Goal: Transaction & Acquisition: Subscribe to service/newsletter

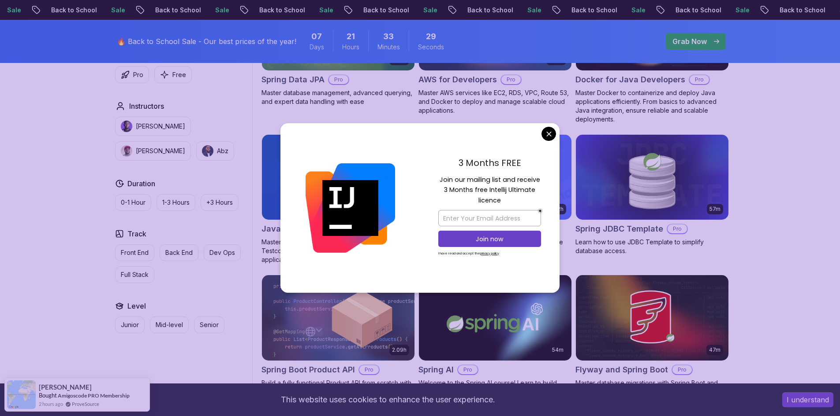
scroll to position [485, 0]
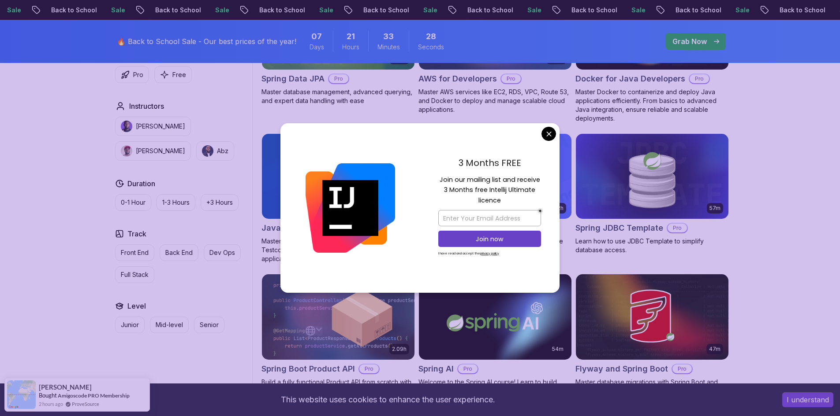
click at [546, 136] on body "Sale Back to School Sale Back to School Sale Back to School Sale Back to School…" at bounding box center [420, 266] width 840 height 1502
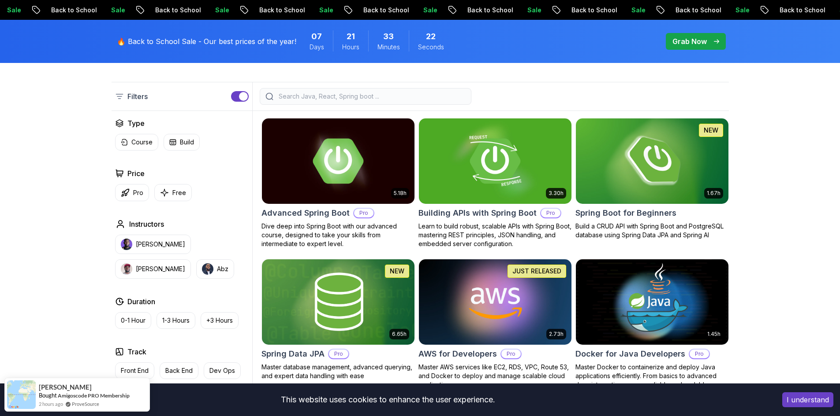
scroll to position [176, 0]
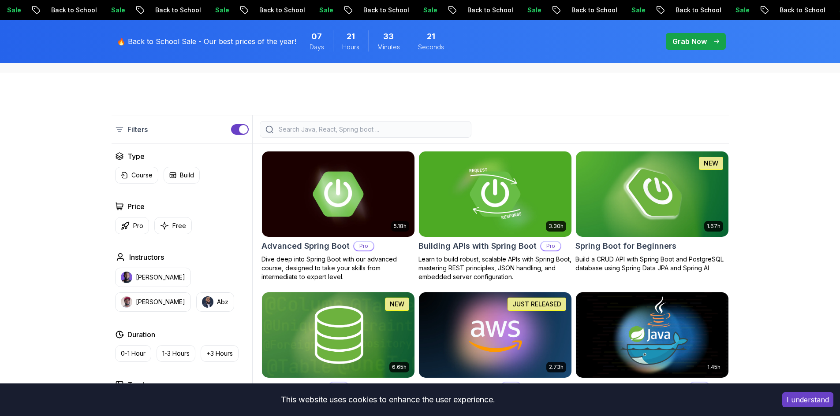
click at [653, 179] on img at bounding box center [652, 193] width 160 height 89
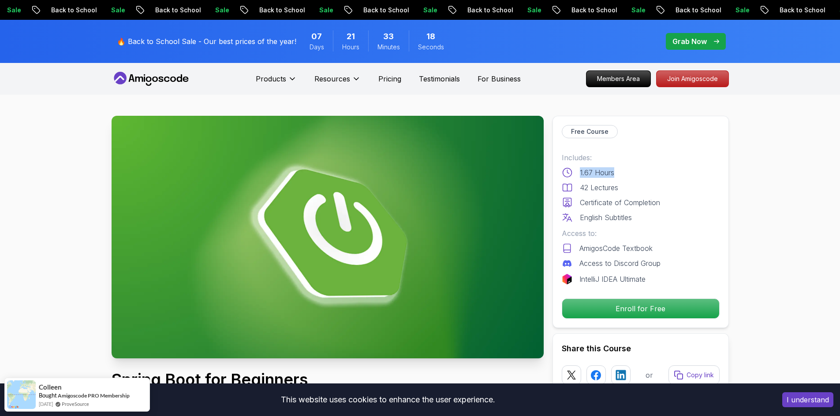
drag, startPoint x: 626, startPoint y: 171, endPoint x: 576, endPoint y: 175, distance: 50.8
click at [576, 175] on div "1.67 Hours" at bounding box center [640, 172] width 158 height 11
drag, startPoint x: 602, startPoint y: 184, endPoint x: 567, endPoint y: 185, distance: 34.8
click at [567, 185] on div "42 Lectures" at bounding box center [640, 187] width 158 height 11
drag, startPoint x: 637, startPoint y: 206, endPoint x: 564, endPoint y: 206, distance: 73.2
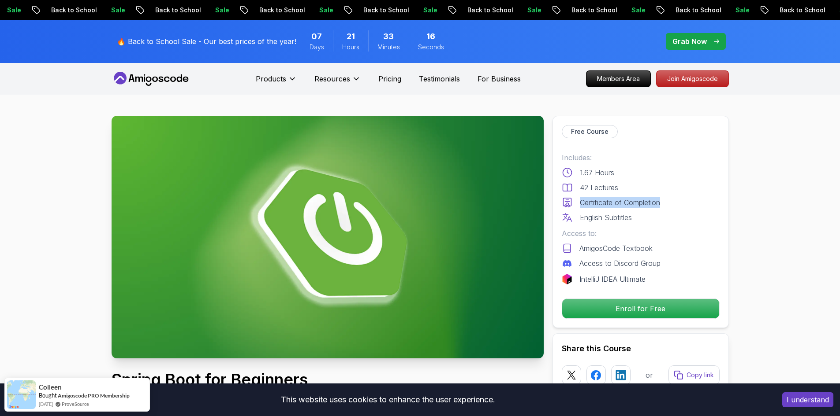
click at [564, 206] on div "Certificate of Completion" at bounding box center [640, 202] width 158 height 11
click at [669, 212] on div "English Subtitles" at bounding box center [640, 217] width 158 height 11
drag, startPoint x: 628, startPoint y: 216, endPoint x: 576, endPoint y: 217, distance: 51.6
click at [576, 217] on div "English Subtitles" at bounding box center [640, 217] width 158 height 11
click at [626, 184] on div "42 Lectures" at bounding box center [640, 187] width 158 height 11
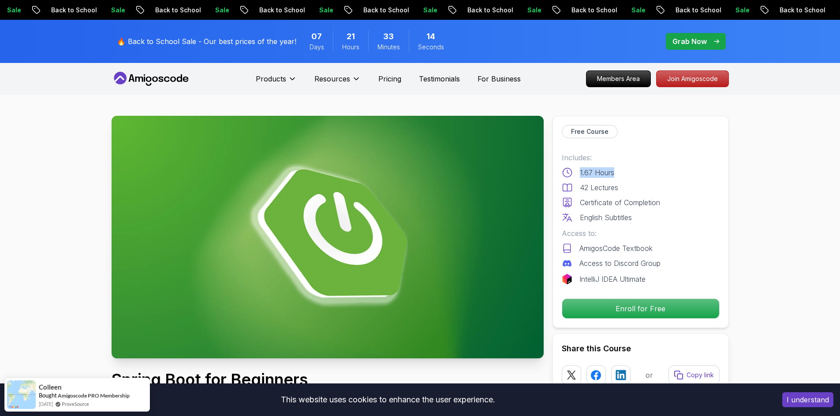
drag, startPoint x: 620, startPoint y: 175, endPoint x: 578, endPoint y: 176, distance: 41.9
click at [578, 176] on div "1.67 Hours" at bounding box center [640, 172] width 158 height 11
click at [647, 183] on div "42 Lectures" at bounding box center [640, 187] width 158 height 11
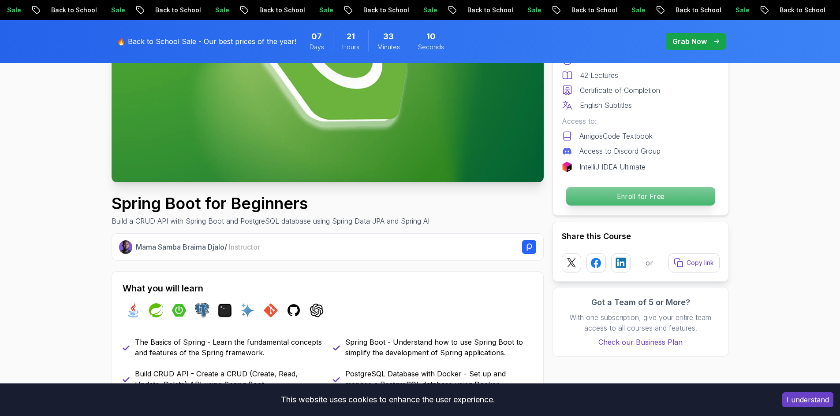
click at [658, 199] on p "Enroll for Free" at bounding box center [639, 196] width 149 height 19
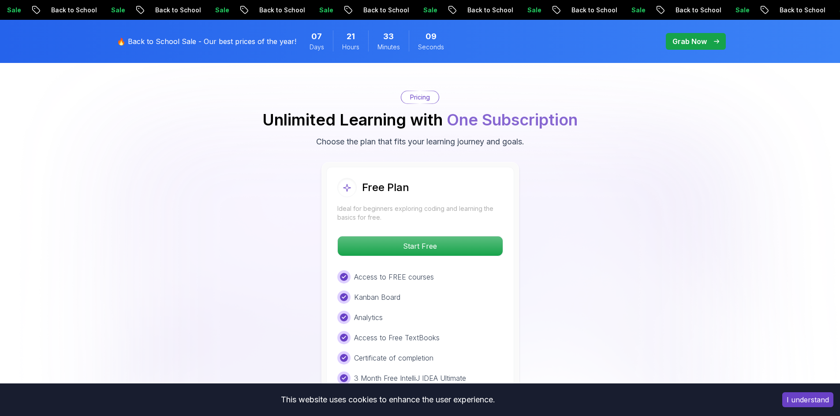
scroll to position [1794, 0]
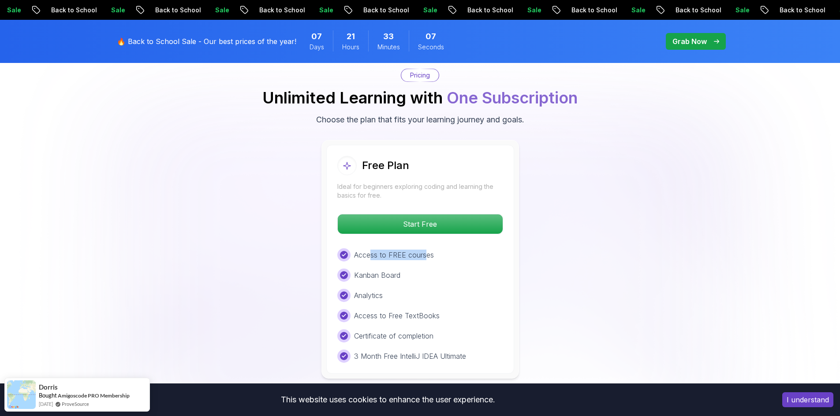
drag, startPoint x: 406, startPoint y: 238, endPoint x: 387, endPoint y: 253, distance: 24.6
click at [426, 250] on p "Access to FREE courses" at bounding box center [394, 255] width 80 height 11
drag, startPoint x: 357, startPoint y: 263, endPoint x: 405, endPoint y: 262, distance: 48.0
click at [405, 269] on div "Kanban Board" at bounding box center [420, 275] width 166 height 13
click at [429, 269] on div "Kanban Board" at bounding box center [420, 275] width 166 height 13
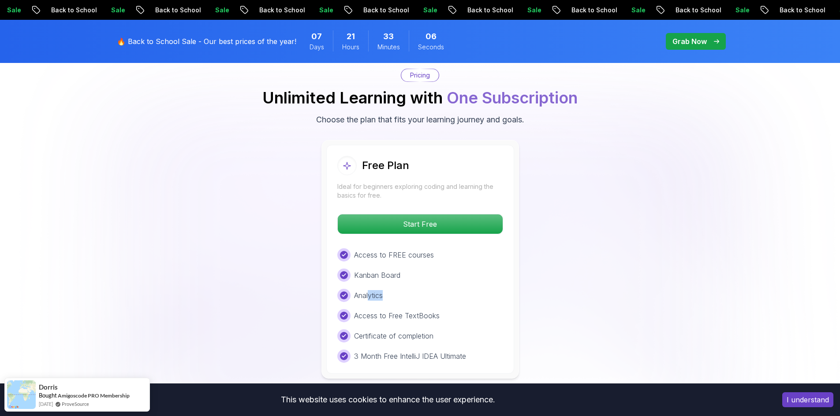
drag, startPoint x: 389, startPoint y: 285, endPoint x: 371, endPoint y: 286, distance: 18.1
click at [370, 289] on div "Analytics" at bounding box center [420, 295] width 166 height 13
click at [449, 296] on div "Access to FREE courses Kanban Board Analytics Access to Free TextBooks Certific…" at bounding box center [420, 306] width 166 height 115
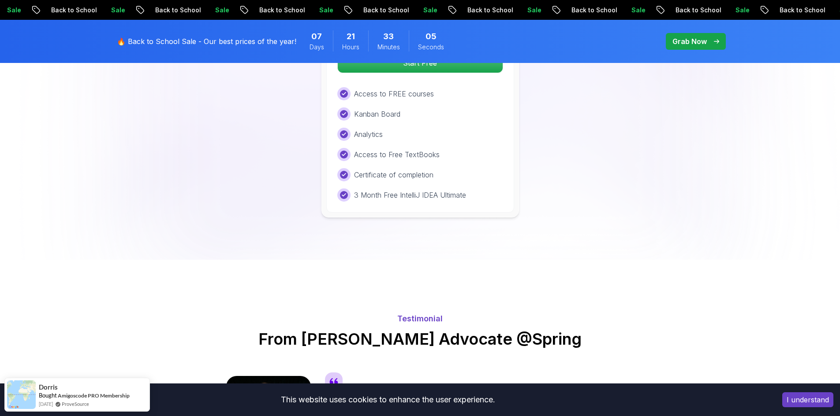
scroll to position [1970, 0]
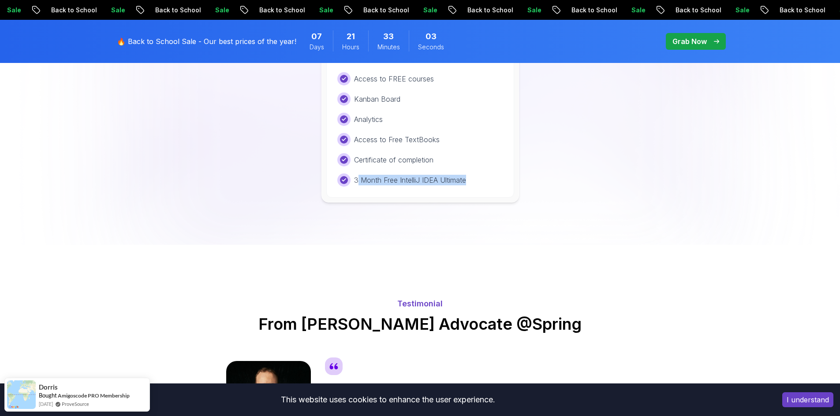
drag, startPoint x: 357, startPoint y: 168, endPoint x: 474, endPoint y: 166, distance: 117.3
click at [474, 174] on div "3 Month Free IntelliJ IDEA Ultimate" at bounding box center [420, 180] width 166 height 13
click at [468, 133] on div "Access to Free TextBooks" at bounding box center [420, 139] width 166 height 13
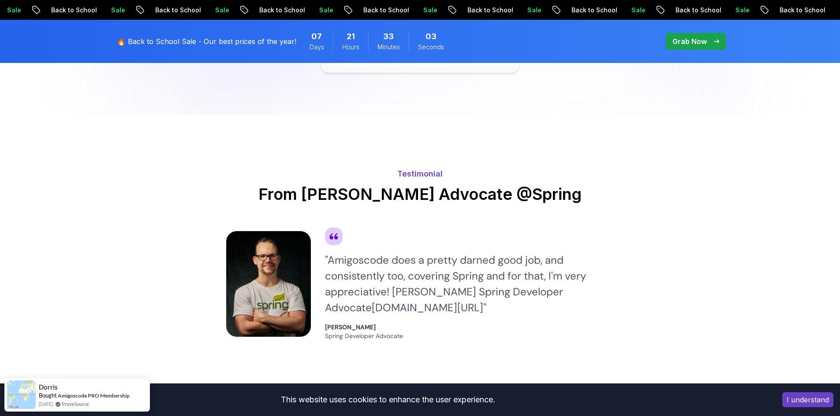
scroll to position [2102, 0]
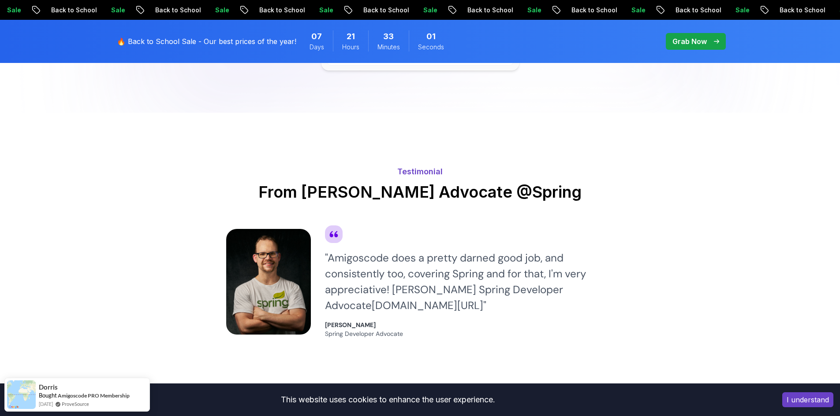
drag, startPoint x: 392, startPoint y: 175, endPoint x: 565, endPoint y: 167, distance: 172.9
click at [572, 183] on h2 "From [PERSON_NAME] Advocate @Spring" at bounding box center [420, 192] width 388 height 18
click at [428, 113] on div "Testimonial From Josh Developer Advocate @Spring " Amigoscode does a pretty dar…" at bounding box center [420, 247] width 397 height 268
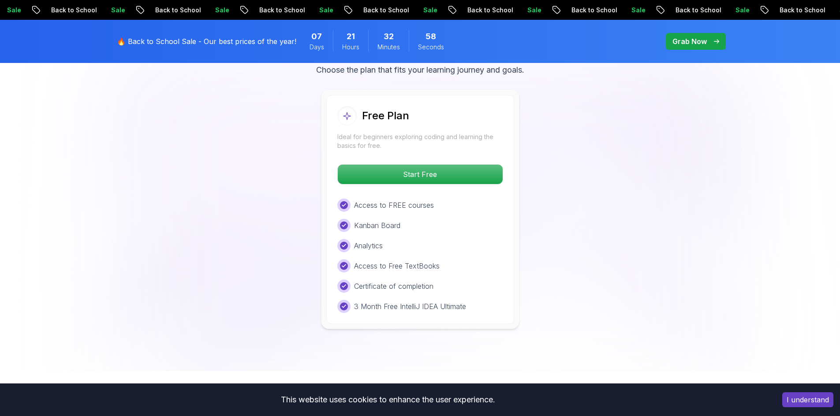
scroll to position [1706, 0]
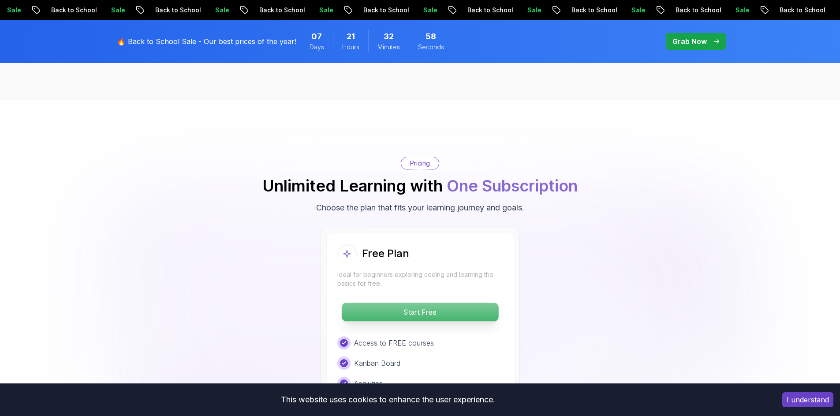
click at [424, 303] on p "Start Free" at bounding box center [420, 312] width 156 height 19
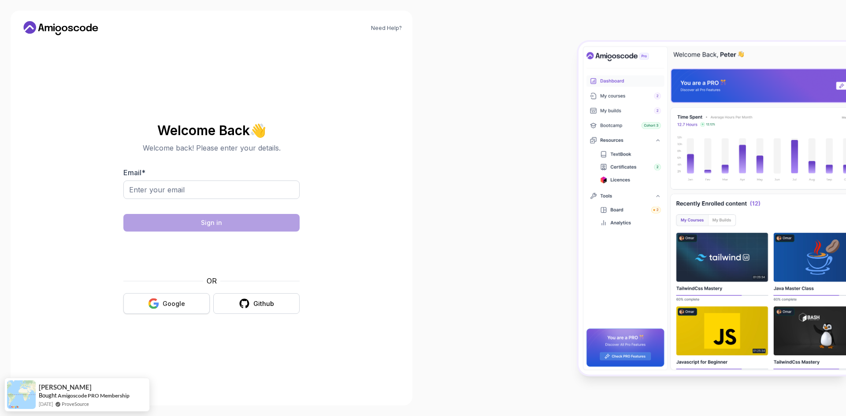
click at [175, 297] on button "Google" at bounding box center [166, 304] width 86 height 21
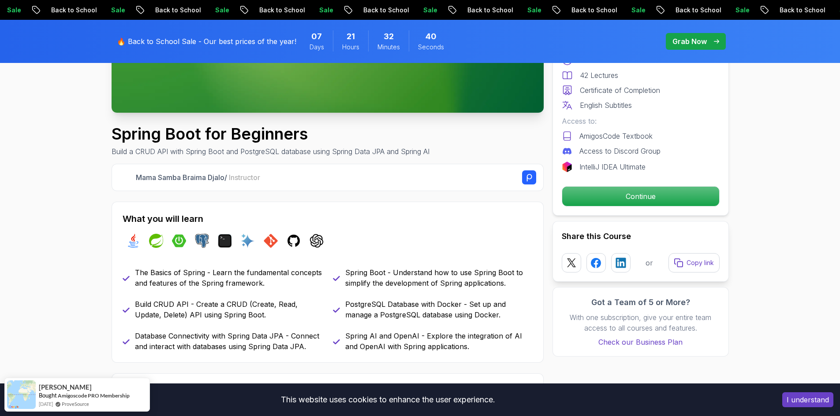
scroll to position [264, 0]
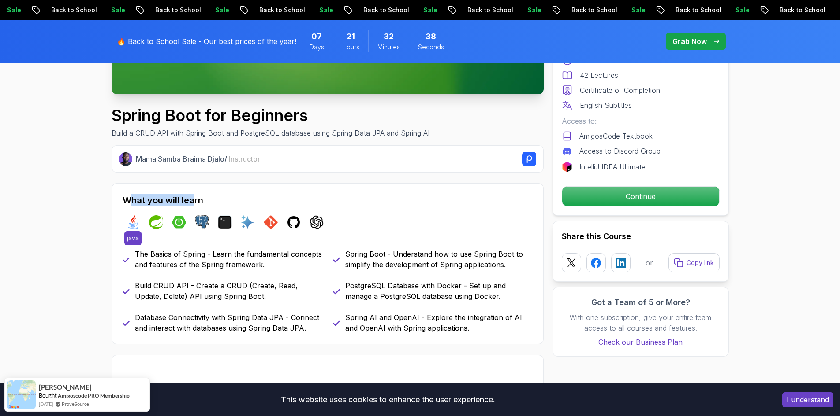
drag, startPoint x: 128, startPoint y: 203, endPoint x: 129, endPoint y: 220, distance: 16.8
click at [194, 203] on h2 "What you will learn" at bounding box center [328, 200] width 410 height 12
drag, startPoint x: 122, startPoint y: 222, endPoint x: 141, endPoint y: 222, distance: 19.8
click at [141, 222] on div "What you will learn java spring spring-boot postgres terminal ai git github cha…" at bounding box center [328, 263] width 432 height 161
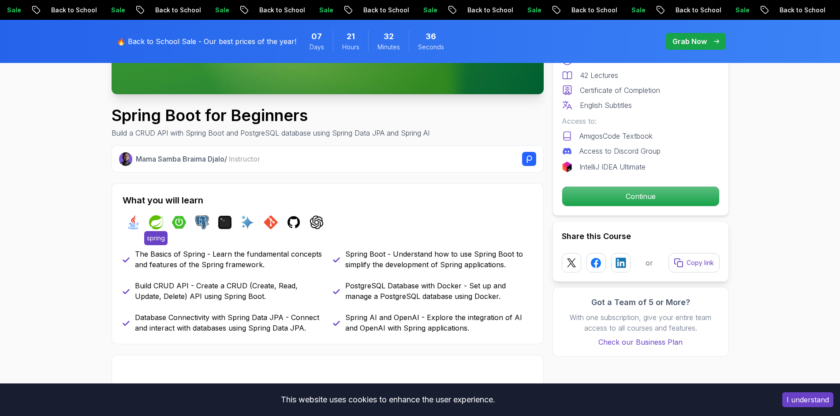
drag, startPoint x: 148, startPoint y: 224, endPoint x: 159, endPoint y: 224, distance: 11.0
click at [159, 224] on div "java spring spring-boot postgres terminal ai git github chatgpt" at bounding box center [328, 222] width 410 height 25
drag, startPoint x: 169, startPoint y: 225, endPoint x: 179, endPoint y: 225, distance: 10.1
click at [179, 225] on div "java spring spring-boot postgres terminal ai git github chatgpt" at bounding box center [328, 222] width 410 height 25
click at [160, 226] on img at bounding box center [156, 223] width 14 height 14
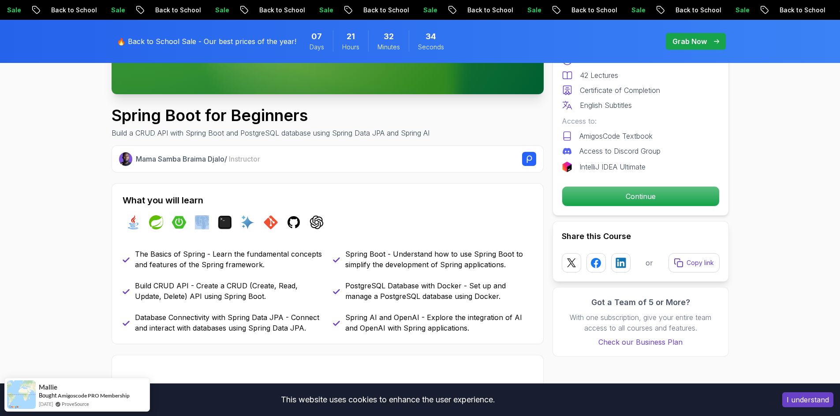
drag, startPoint x: 193, startPoint y: 222, endPoint x: 223, endPoint y: 210, distance: 32.2
click at [208, 216] on div "java spring spring-boot postgres terminal ai git github chatgpt" at bounding box center [328, 222] width 410 height 25
drag, startPoint x: 245, startPoint y: 225, endPoint x: 255, endPoint y: 226, distance: 10.6
click at [252, 225] on div "java spring spring-boot postgres terminal ai git github chatgpt" at bounding box center [328, 222] width 410 height 25
drag, startPoint x: 262, startPoint y: 226, endPoint x: 285, endPoint y: 227, distance: 22.5
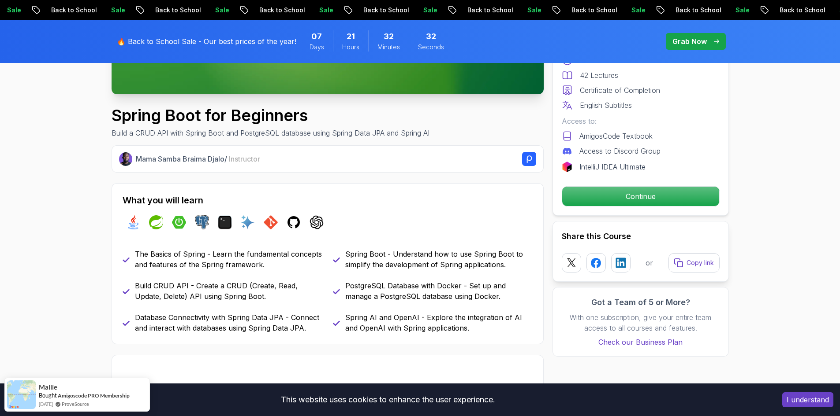
click at [275, 226] on div "java spring spring-boot postgres terminal ai git github chatgpt" at bounding box center [328, 222] width 410 height 25
click at [347, 226] on div "java spring spring-boot postgres terminal ai git github chatgpt" at bounding box center [328, 222] width 410 height 25
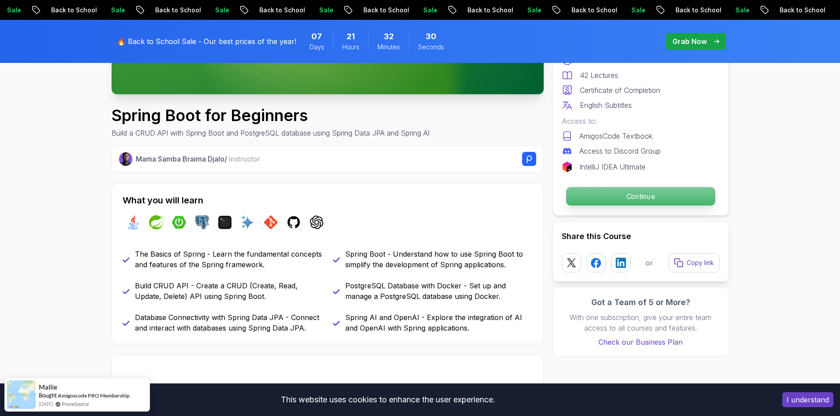
click at [688, 205] on p "Continue" at bounding box center [639, 196] width 149 height 19
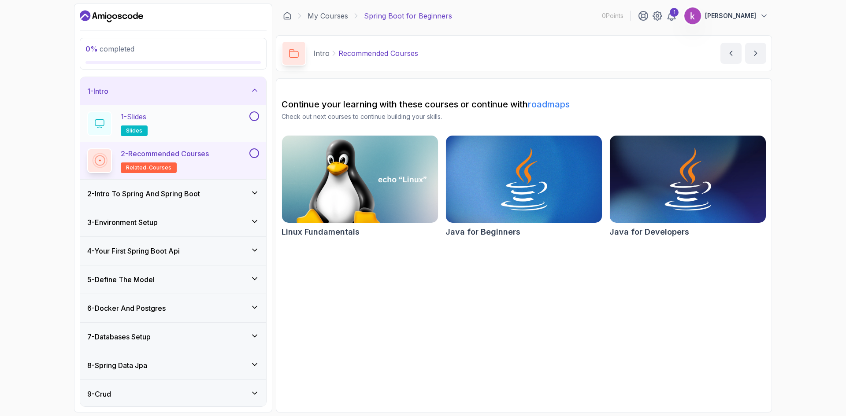
click at [178, 120] on div "1 - Slides slides" at bounding box center [167, 124] width 160 height 25
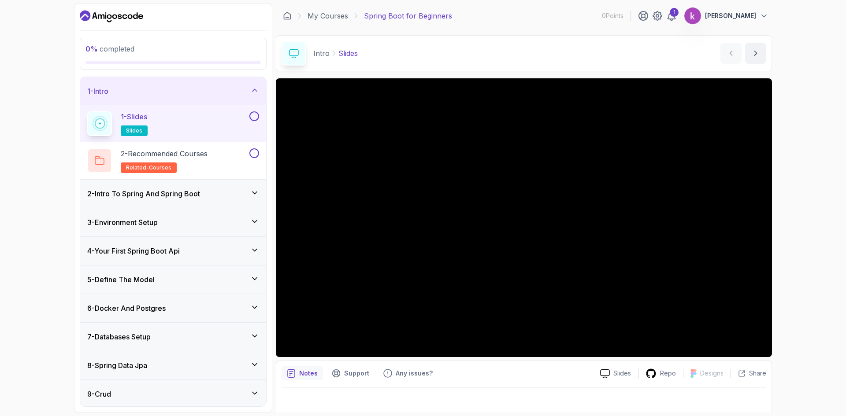
click at [252, 117] on button at bounding box center [254, 117] width 10 height 10
click at [754, 55] on icon "next content" at bounding box center [755, 53] width 9 height 9
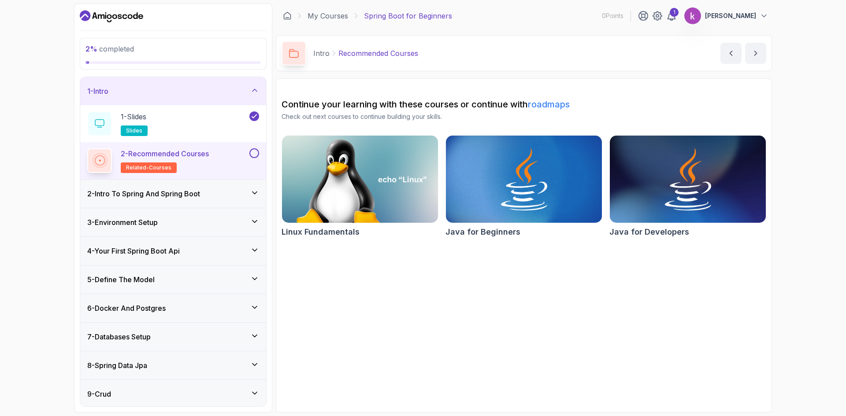
click at [251, 191] on icon at bounding box center [254, 193] width 9 height 9
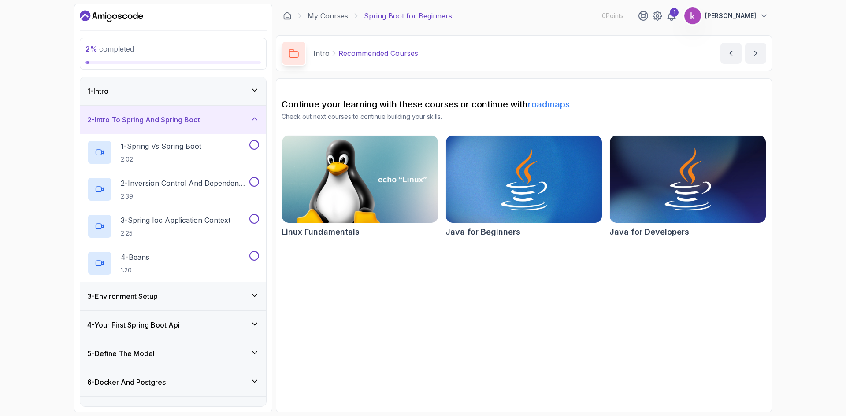
click at [256, 91] on icon at bounding box center [254, 90] width 9 height 9
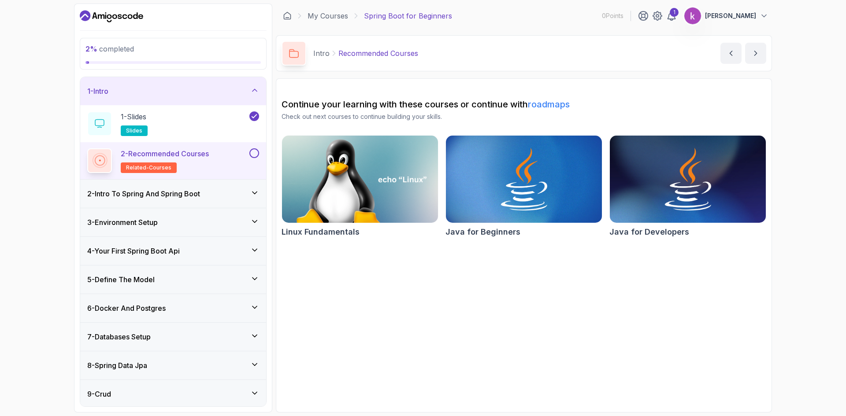
click at [255, 156] on button at bounding box center [254, 154] width 10 height 10
click at [223, 160] on div "2 - Recommended Courses related-courses" at bounding box center [167, 161] width 160 height 25
click at [196, 153] on p "2 - Recommended Courses" at bounding box center [165, 154] width 88 height 11
click at [346, 190] on img at bounding box center [360, 180] width 164 height 92
click at [251, 194] on icon at bounding box center [254, 193] width 9 height 9
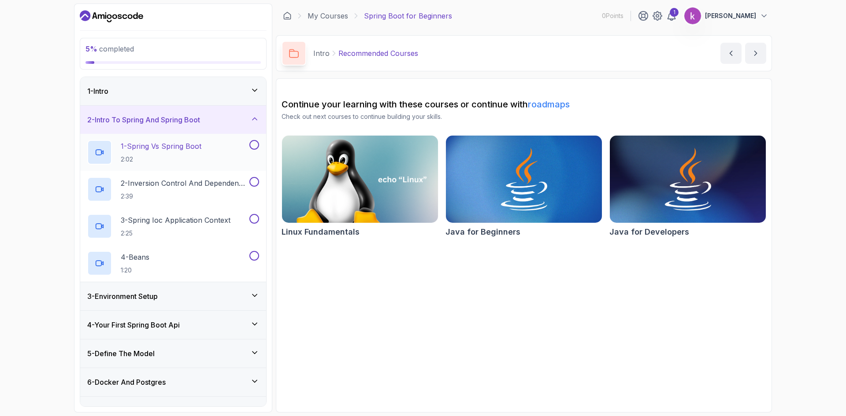
click at [224, 154] on div "1 - Spring Vs Spring Boot 2:02" at bounding box center [167, 152] width 160 height 25
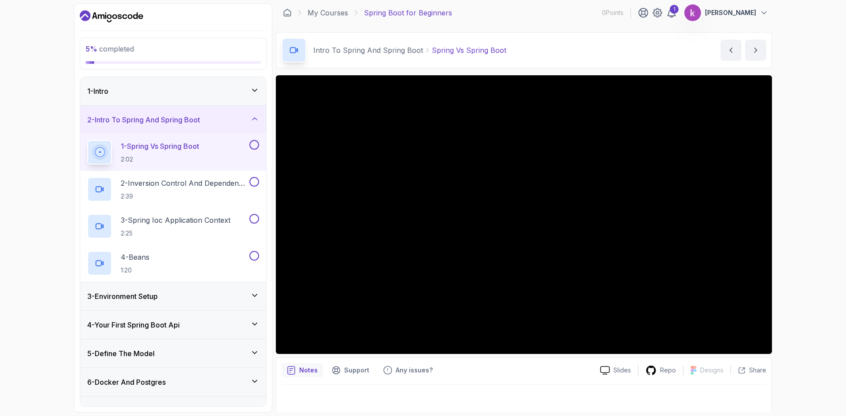
scroll to position [6, 0]
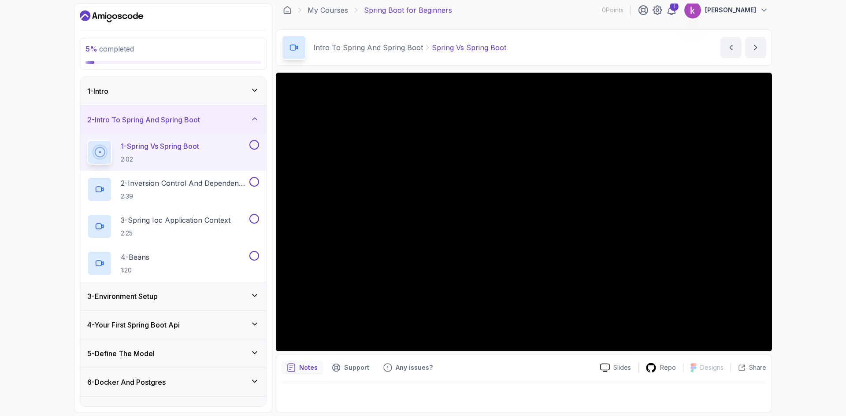
click at [257, 296] on icon at bounding box center [254, 295] width 9 height 9
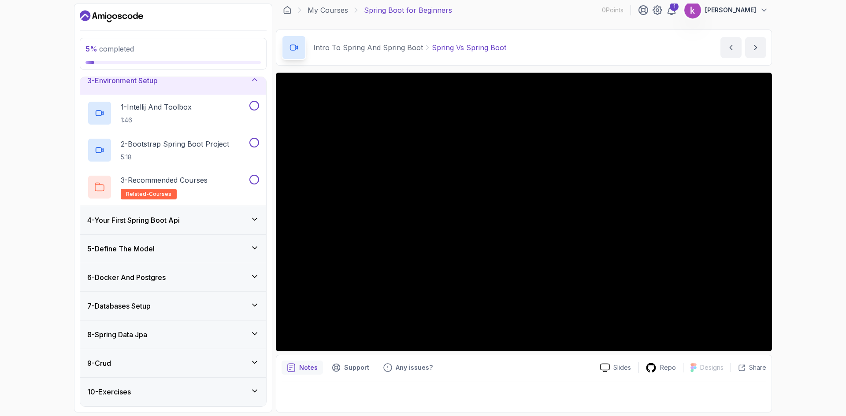
scroll to position [125, 0]
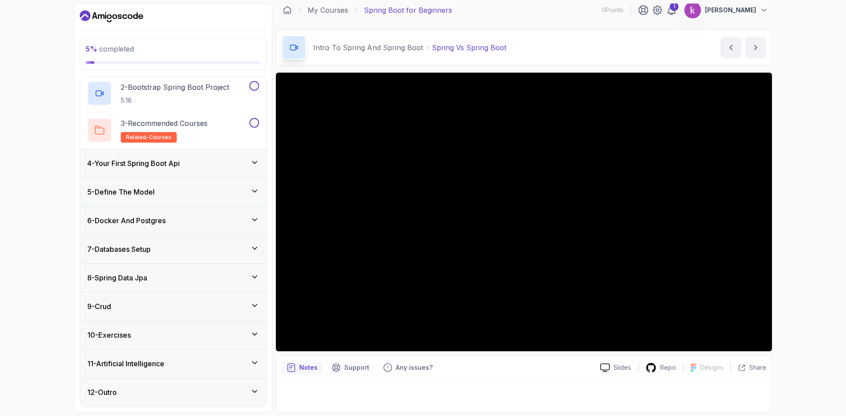
click at [253, 276] on icon at bounding box center [254, 277] width 9 height 9
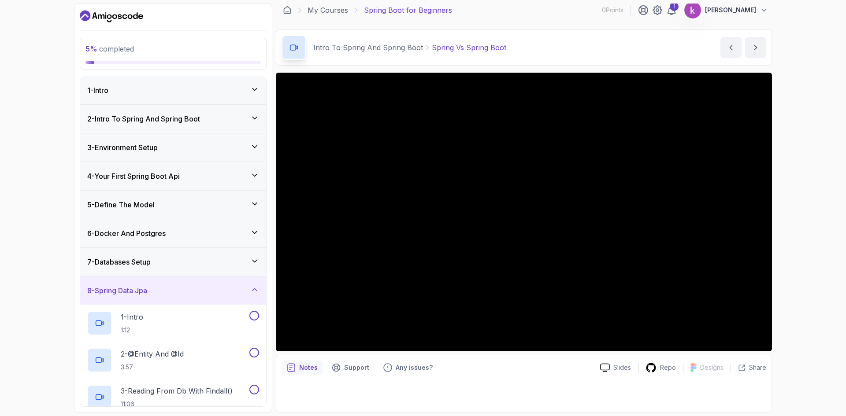
scroll to position [0, 0]
click at [253, 88] on icon at bounding box center [254, 90] width 9 height 9
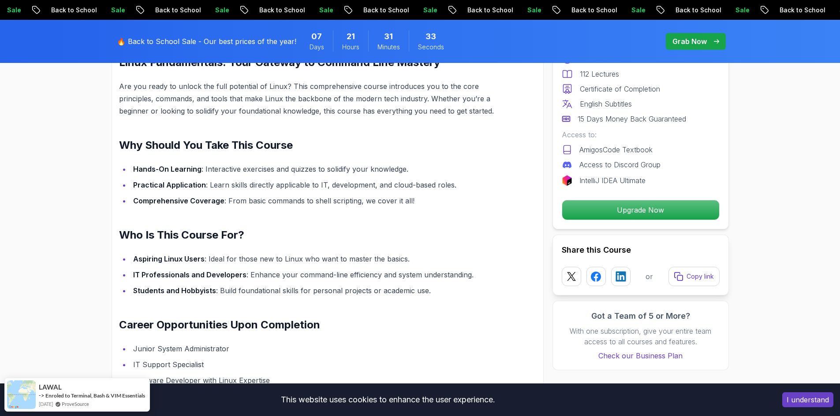
scroll to position [705, 0]
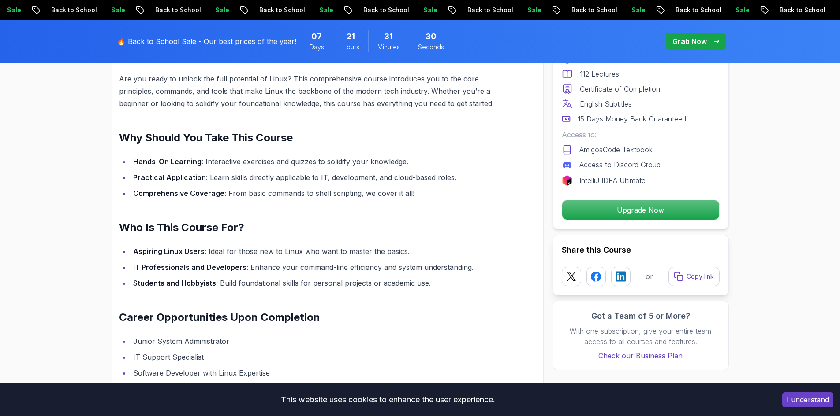
click at [193, 32] on div "🔥 Back to School Sale - Our best prices of the year! 07 Days 21 Hours 31 Minute…" at bounding box center [284, 41] width 341 height 33
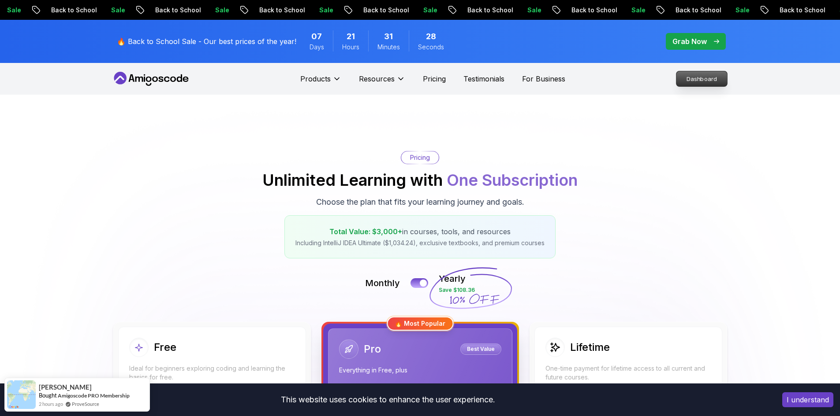
click at [687, 81] on p "Dashboard" at bounding box center [701, 78] width 51 height 15
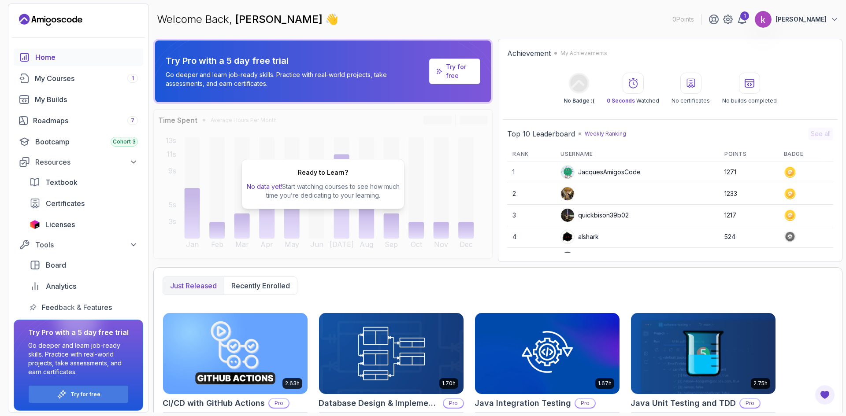
click at [795, 20] on p "[PERSON_NAME]" at bounding box center [801, 19] width 51 height 9
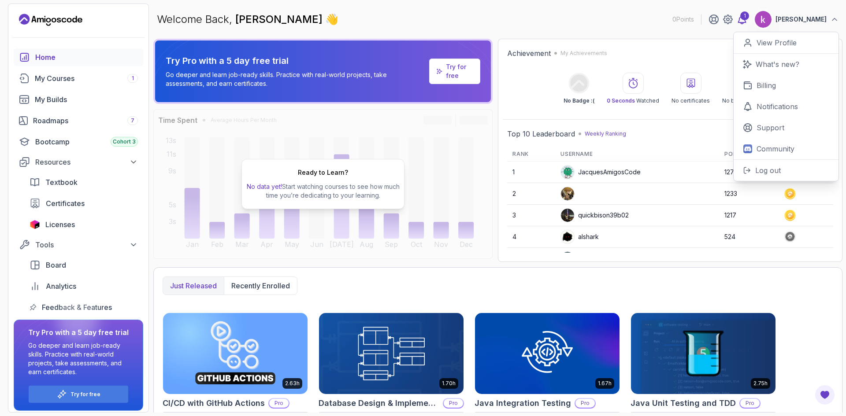
click at [740, 19] on div "1" at bounding box center [744, 15] width 9 height 9
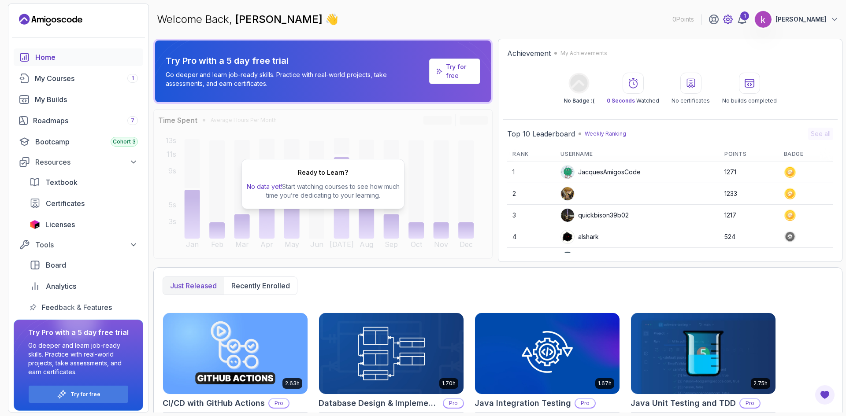
click at [724, 18] on icon at bounding box center [728, 19] width 9 height 9
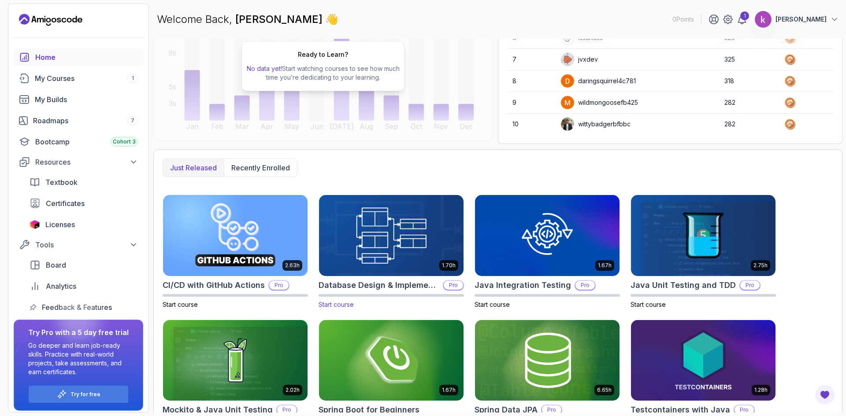
scroll to position [132, 0]
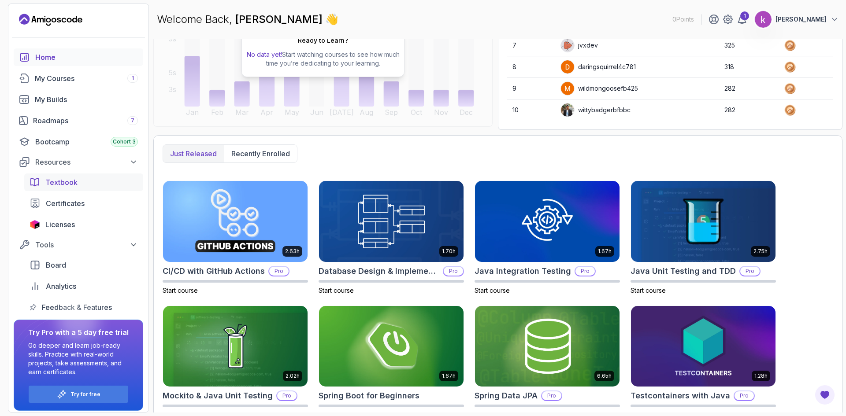
click at [83, 185] on div "Textbook" at bounding box center [91, 182] width 93 height 11
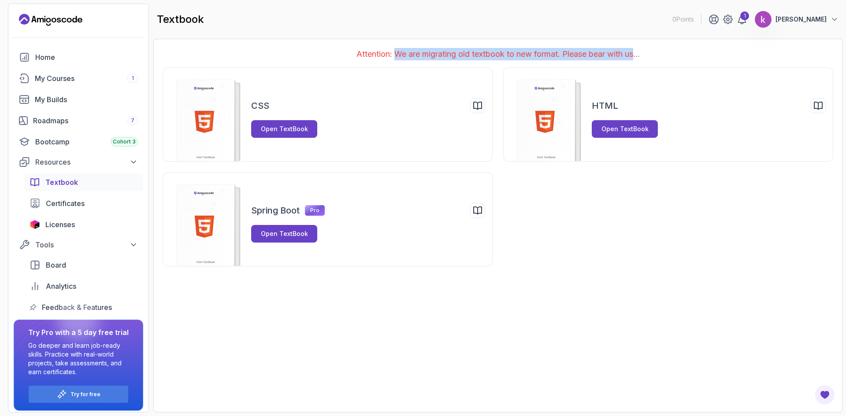
drag, startPoint x: 398, startPoint y: 56, endPoint x: 636, endPoint y: 54, distance: 238.4
click at [636, 54] on p "Attention: We are migrating old textbook to new format. Please bear with us..." at bounding box center [498, 54] width 671 height 12
click at [341, 51] on p "Attention: We are migrating old textbook to new format. Please bear with us..." at bounding box center [498, 54] width 671 height 12
click at [62, 162] on div "Resources" at bounding box center [86, 162] width 103 height 11
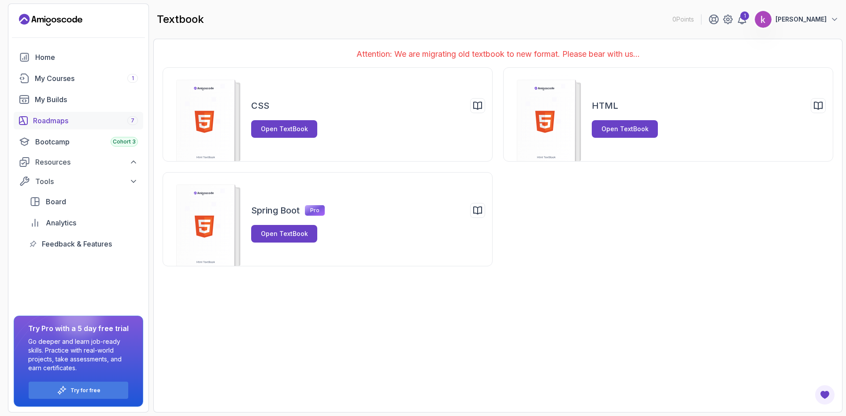
click at [108, 121] on div "Roadmaps 7" at bounding box center [85, 120] width 105 height 11
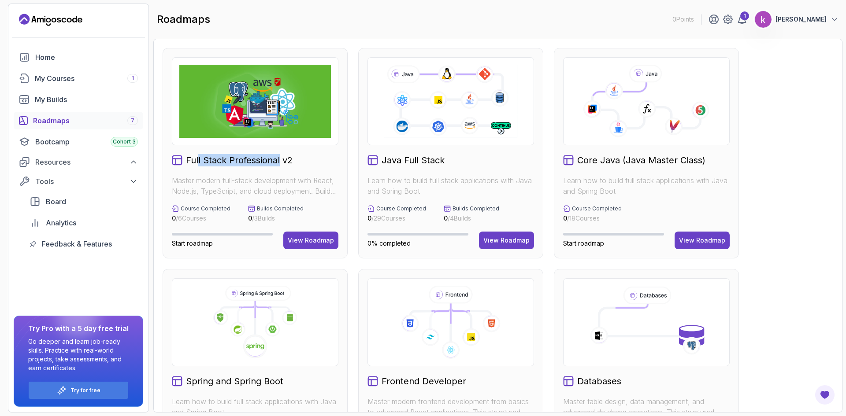
drag, startPoint x: 199, startPoint y: 160, endPoint x: 304, endPoint y: 158, distance: 105.4
click at [286, 158] on h2 "Full Stack Professional v2" at bounding box center [239, 160] width 107 height 12
click at [308, 158] on div "Full Stack Professional v2" at bounding box center [255, 160] width 167 height 12
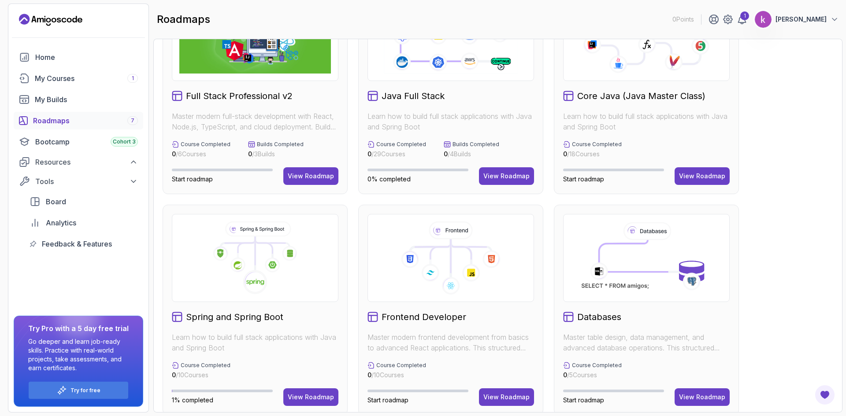
scroll to position [88, 0]
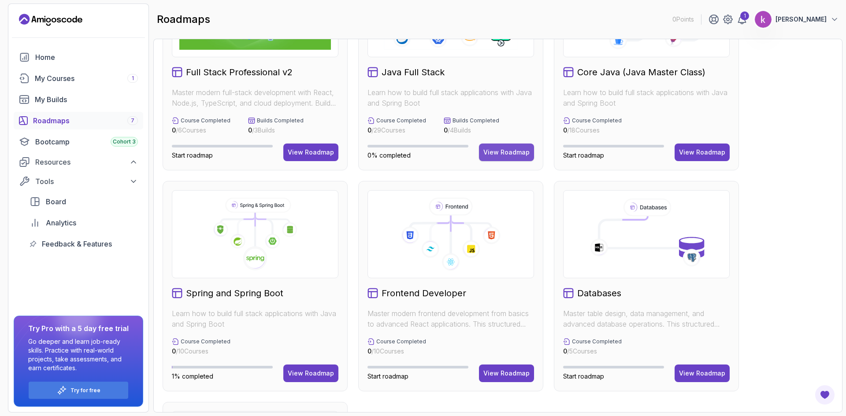
click at [501, 159] on button "View Roadmap" at bounding box center [506, 153] width 55 height 18
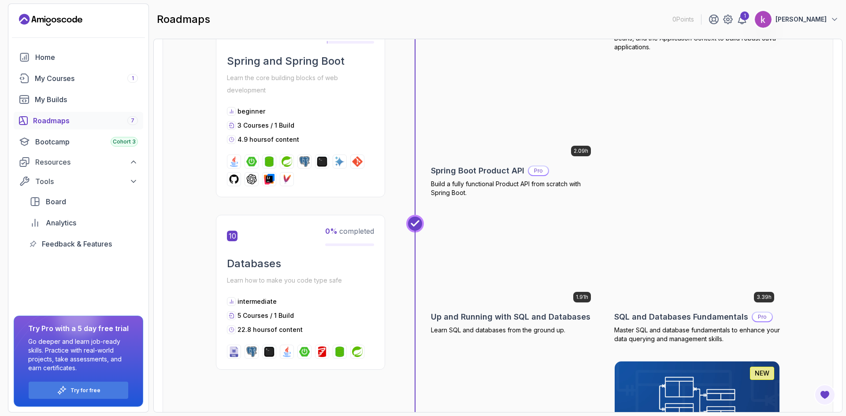
scroll to position [1860, 0]
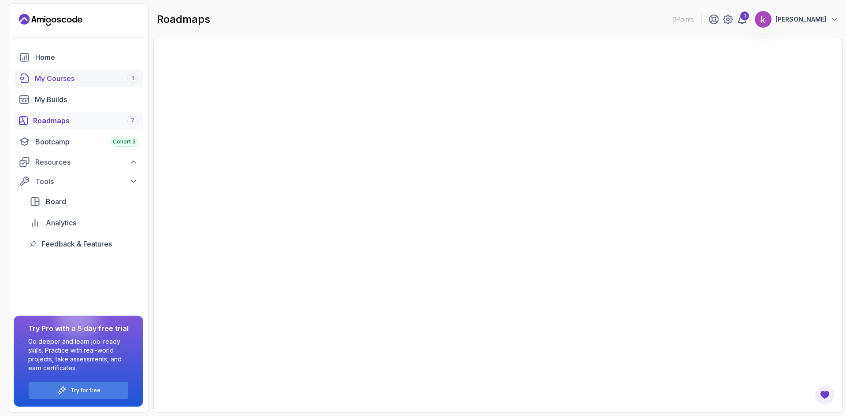
click at [789, 31] on div "roadmaps 0 Points 1 kendall Calderon Acuña" at bounding box center [497, 20] width 689 height 32
click at [791, 23] on p "[PERSON_NAME]" at bounding box center [801, 19] width 51 height 9
click at [791, 20] on p "[PERSON_NAME]" at bounding box center [801, 19] width 51 height 9
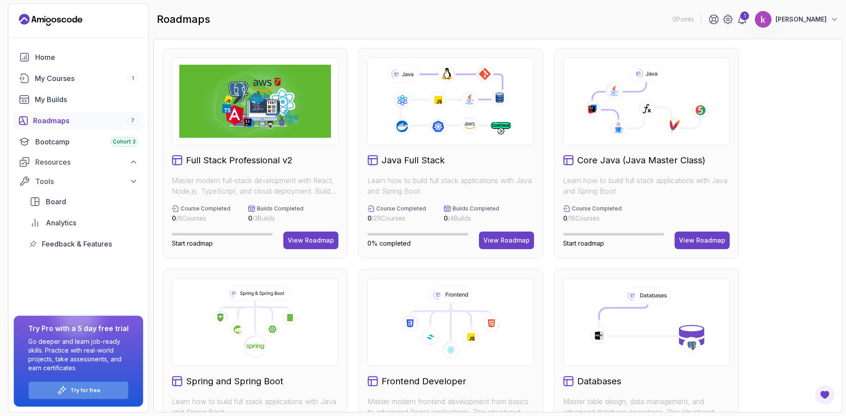
click at [82, 397] on div "Try for free" at bounding box center [79, 390] width 100 height 17
click at [83, 341] on p "Go deeper and learn job-ready skills. Practice with real-world projects, take a…" at bounding box center [78, 355] width 100 height 35
click at [53, 326] on icon at bounding box center [37, 340] width 46 height 49
click at [35, 331] on icon at bounding box center [37, 340] width 46 height 49
click at [66, 19] on icon "Landing page" at bounding box center [64, 20] width 5 height 5
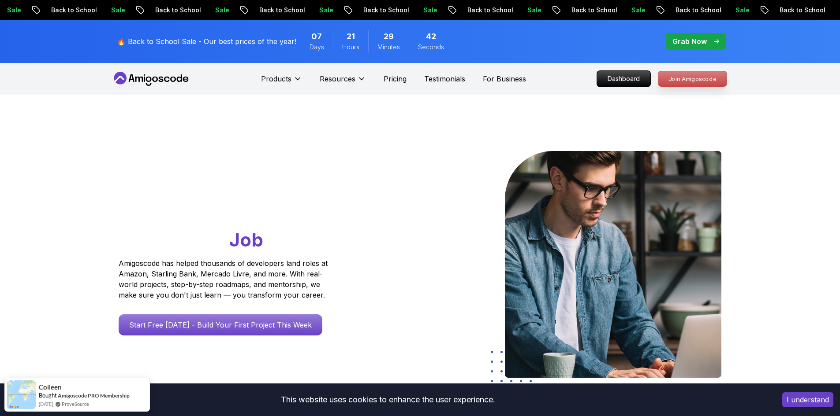
click at [700, 80] on p "Join Amigoscode" at bounding box center [692, 78] width 68 height 15
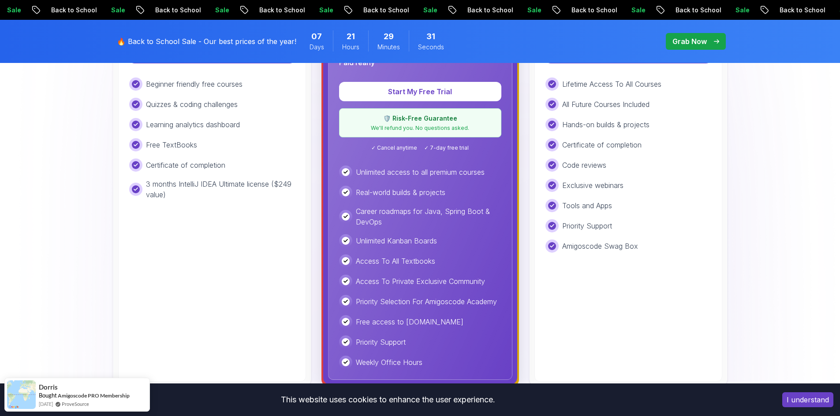
scroll to position [353, 0]
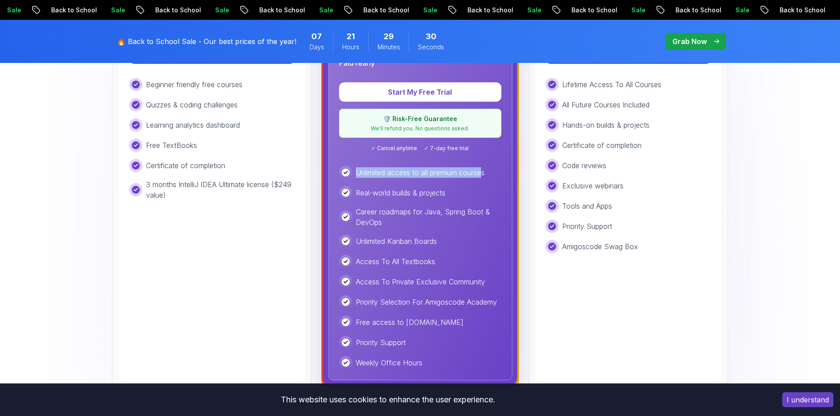
drag, startPoint x: 391, startPoint y: 171, endPoint x: 462, endPoint y: 178, distance: 71.7
click at [484, 171] on p "Unlimited access to all premium courses" at bounding box center [420, 172] width 129 height 11
drag, startPoint x: 371, startPoint y: 193, endPoint x: 413, endPoint y: 193, distance: 42.3
click at [405, 193] on p "Real-world builds & projects" at bounding box center [400, 193] width 89 height 11
drag, startPoint x: 432, startPoint y: 193, endPoint x: 445, endPoint y: 195, distance: 13.5
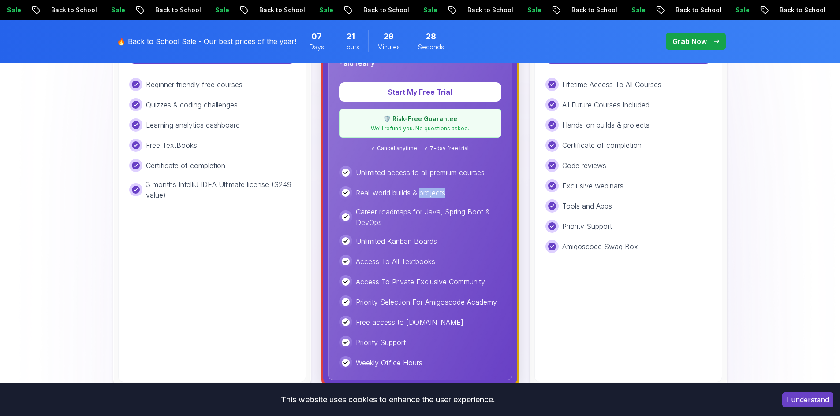
click at [445, 193] on p "Real-world builds & projects" at bounding box center [400, 193] width 89 height 11
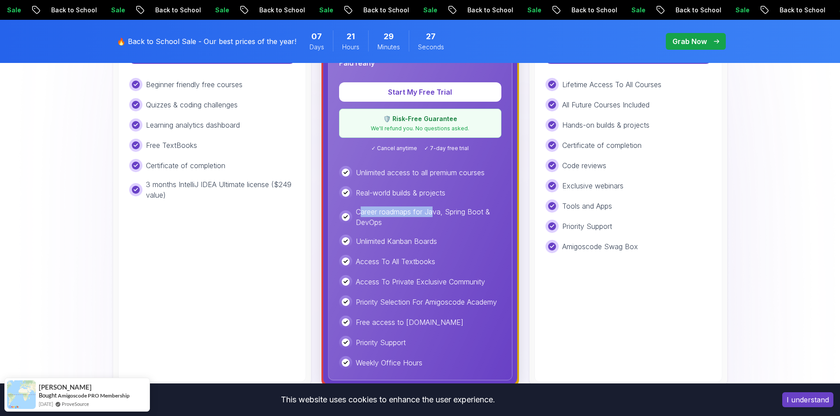
drag, startPoint x: 368, startPoint y: 209, endPoint x: 437, endPoint y: 209, distance: 68.3
click at [437, 209] on p "Career roadmaps for Java, Spring Boot & DevOps" at bounding box center [428, 217] width 145 height 21
drag, startPoint x: 450, startPoint y: 211, endPoint x: 482, endPoint y: 212, distance: 31.7
click at [482, 212] on p "Career roadmaps for Java, Spring Boot & DevOps" at bounding box center [428, 217] width 145 height 21
drag, startPoint x: 373, startPoint y: 223, endPoint x: 390, endPoint y: 223, distance: 17.6
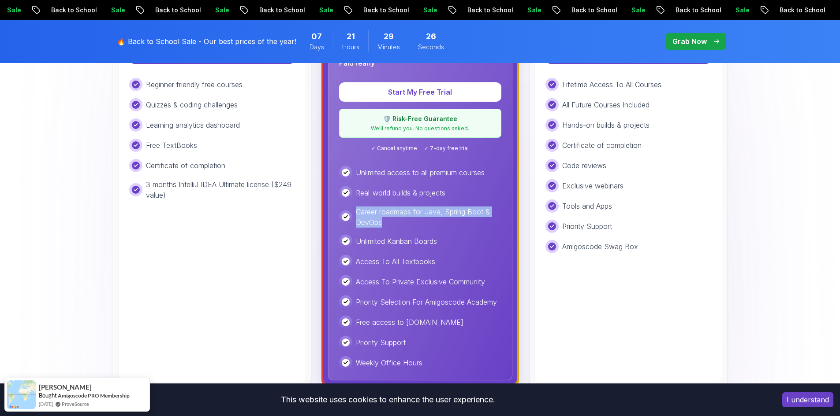
click at [387, 223] on div "Career roadmaps for Java, Spring Boot & DevOps" at bounding box center [420, 217] width 162 height 21
drag, startPoint x: 427, startPoint y: 223, endPoint x: 390, endPoint y: 234, distance: 38.2
click at [427, 224] on p "Career roadmaps for Java, Spring Boot & DevOps" at bounding box center [428, 217] width 145 height 21
drag, startPoint x: 356, startPoint y: 240, endPoint x: 389, endPoint y: 242, distance: 32.6
click at [388, 242] on div "Unlimited Kanban Boards" at bounding box center [420, 241] width 162 height 13
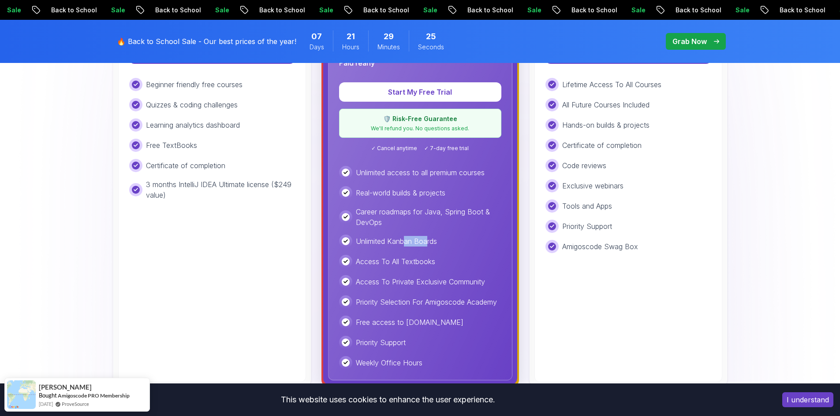
drag, startPoint x: 410, startPoint y: 242, endPoint x: 429, endPoint y: 243, distance: 19.0
click at [429, 243] on p "Unlimited Kanban Boards" at bounding box center [396, 241] width 81 height 11
drag, startPoint x: 359, startPoint y: 262, endPoint x: 430, endPoint y: 261, distance: 71.0
click at [429, 262] on p "Access To All Textbooks" at bounding box center [395, 261] width 79 height 11
click at [471, 245] on div "Unlimited Kanban Boards" at bounding box center [420, 241] width 162 height 13
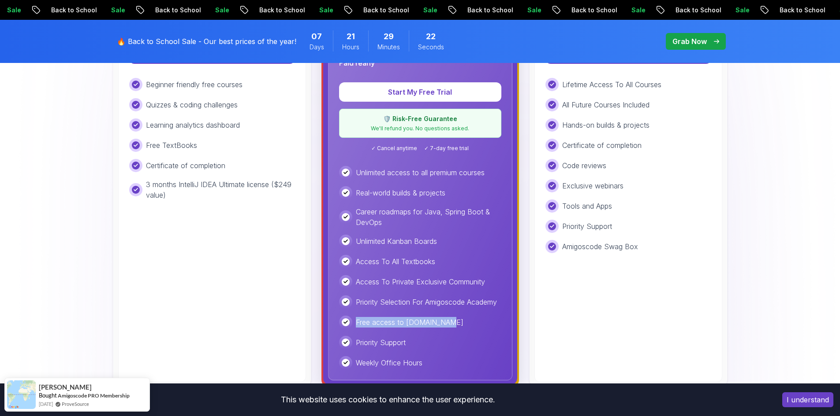
drag, startPoint x: 357, startPoint y: 322, endPoint x: 435, endPoint y: 318, distance: 78.1
click at [435, 319] on p "Free access to Portfolly.io" at bounding box center [410, 322] width 108 height 11
click at [416, 236] on p "Unlimited Kanban Boards" at bounding box center [396, 241] width 81 height 11
drag, startPoint x: 357, startPoint y: 212, endPoint x: 384, endPoint y: 237, distance: 37.1
click at [446, 219] on p "Career roadmaps for Java, Spring Boot & DevOps" at bounding box center [428, 217] width 145 height 21
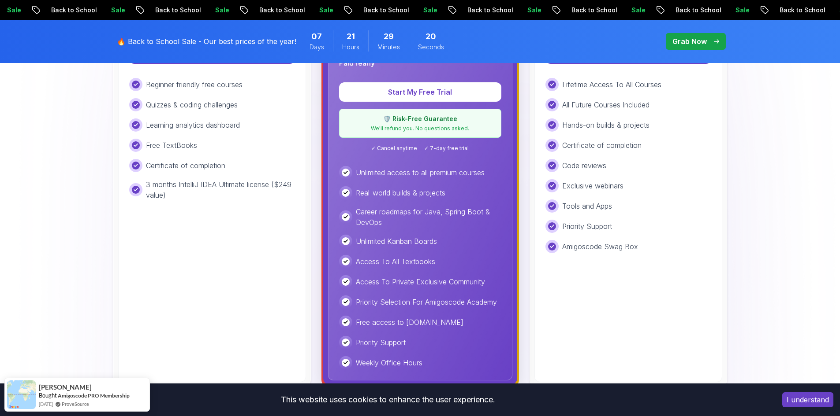
click at [383, 237] on p "Unlimited Kanban Boards" at bounding box center [396, 241] width 81 height 11
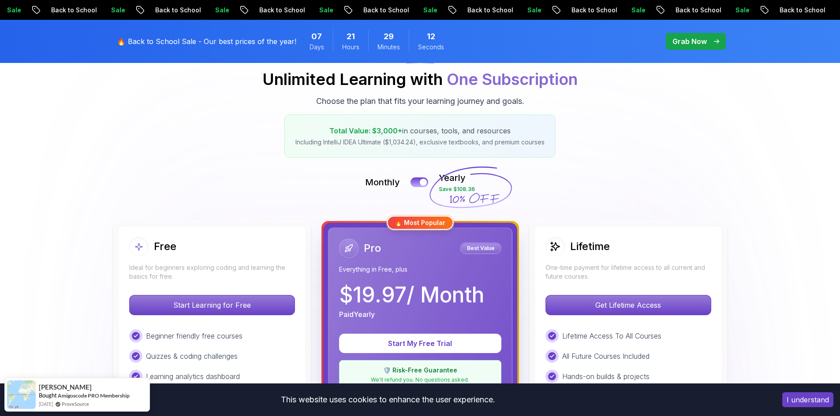
scroll to position [88, 0]
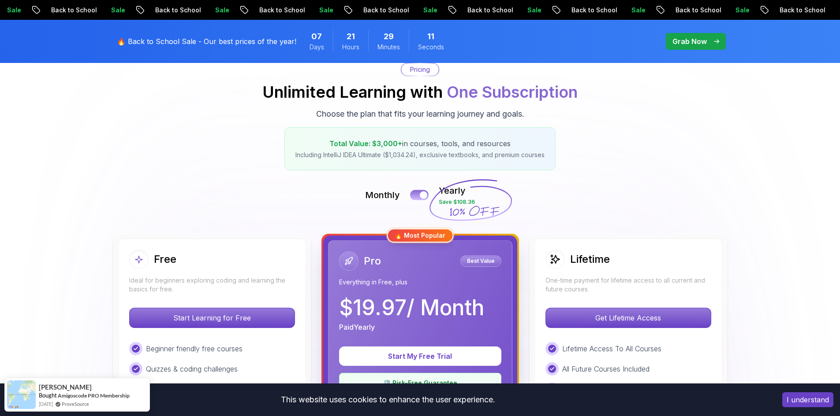
click at [418, 193] on button at bounding box center [419, 195] width 19 height 10
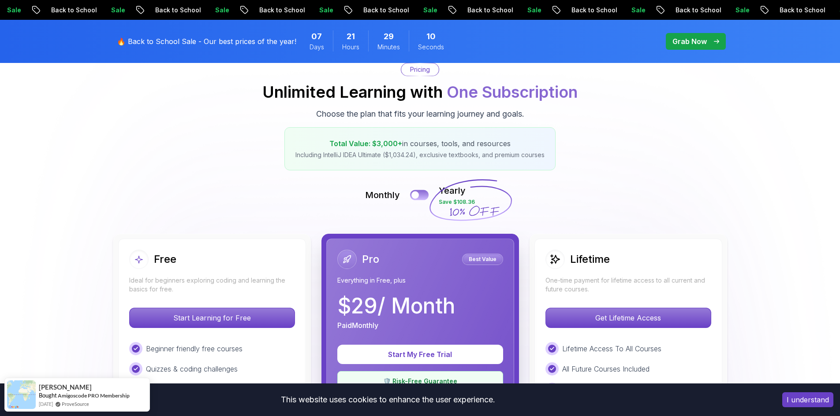
click at [420, 191] on button at bounding box center [419, 195] width 19 height 10
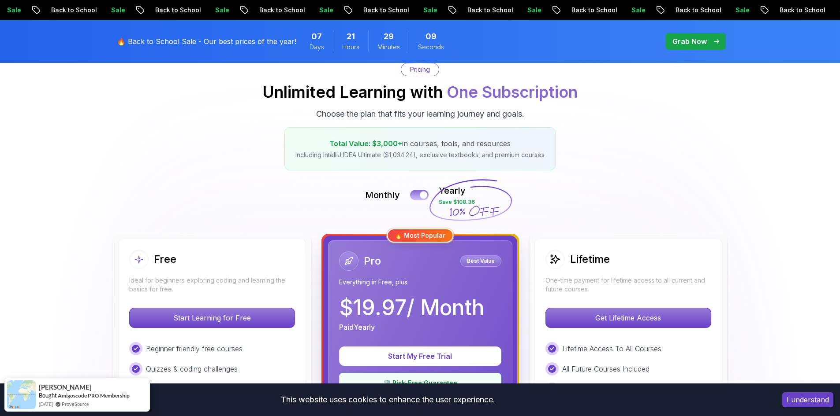
click at [420, 191] on button at bounding box center [419, 195] width 19 height 10
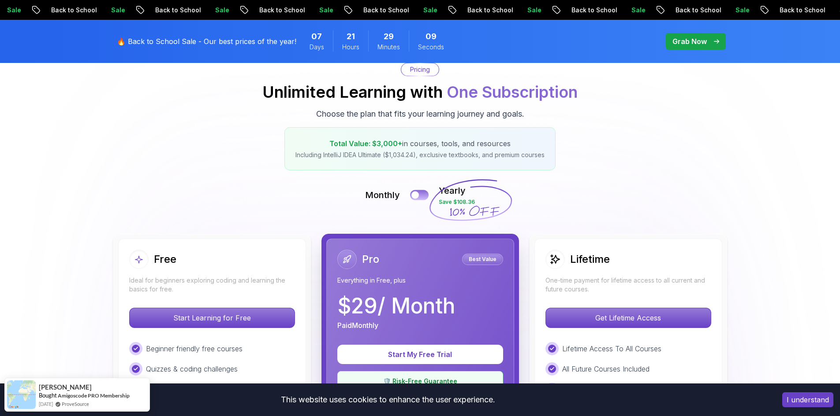
click at [420, 191] on button at bounding box center [419, 195] width 19 height 10
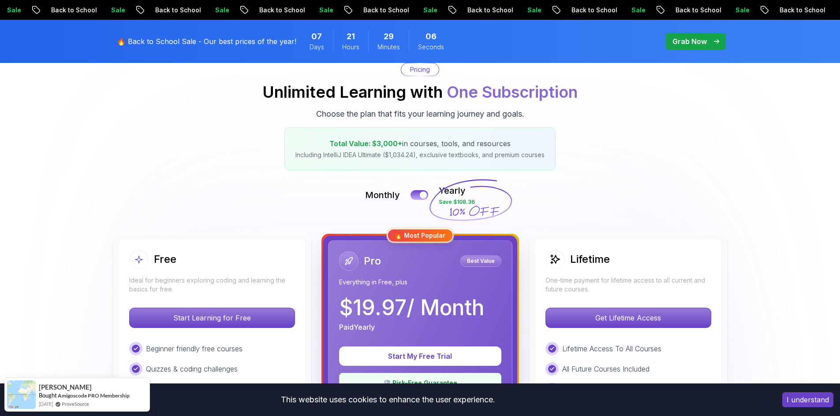
drag, startPoint x: 440, startPoint y: 204, endPoint x: 477, endPoint y: 204, distance: 36.6
click at [477, 204] on icon at bounding box center [470, 201] width 85 height 78
click at [697, 47] on span "pre-order" at bounding box center [695, 41] width 60 height 17
click at [701, 40] on p "Grab Now" at bounding box center [689, 41] width 34 height 11
